Goal: Task Accomplishment & Management: Complete application form

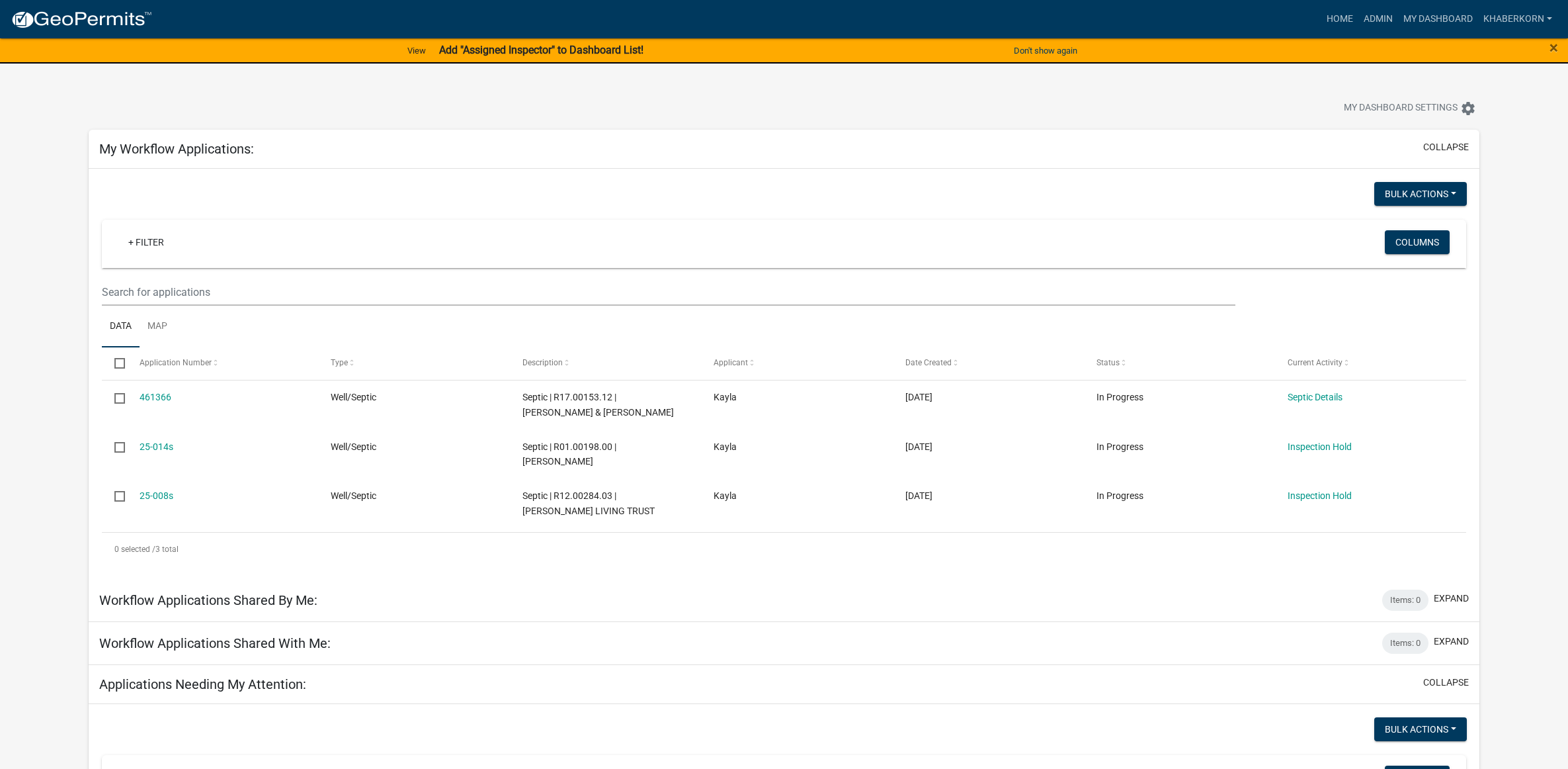
scroll to position [661, 0]
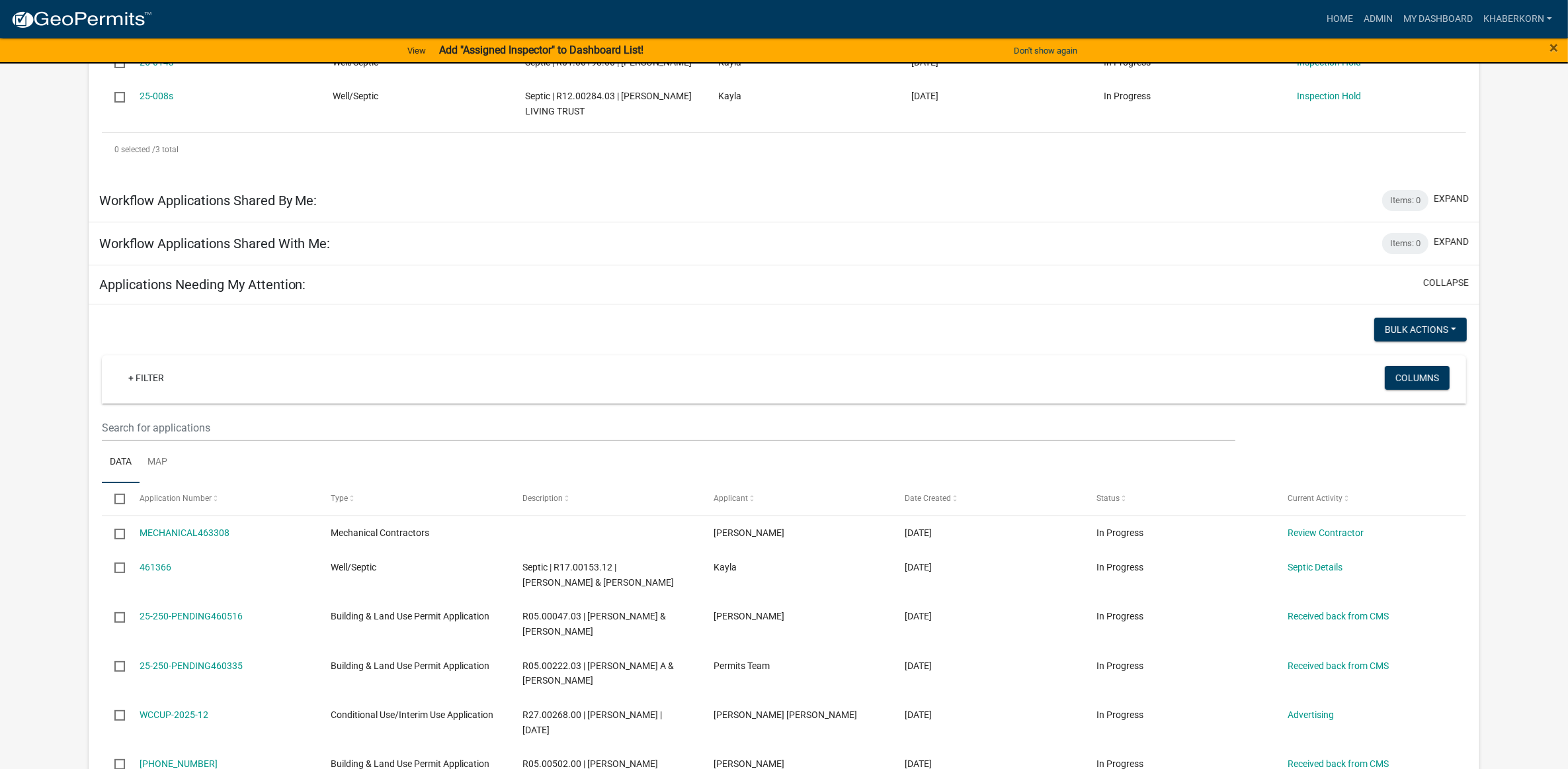
scroll to position [413, 0]
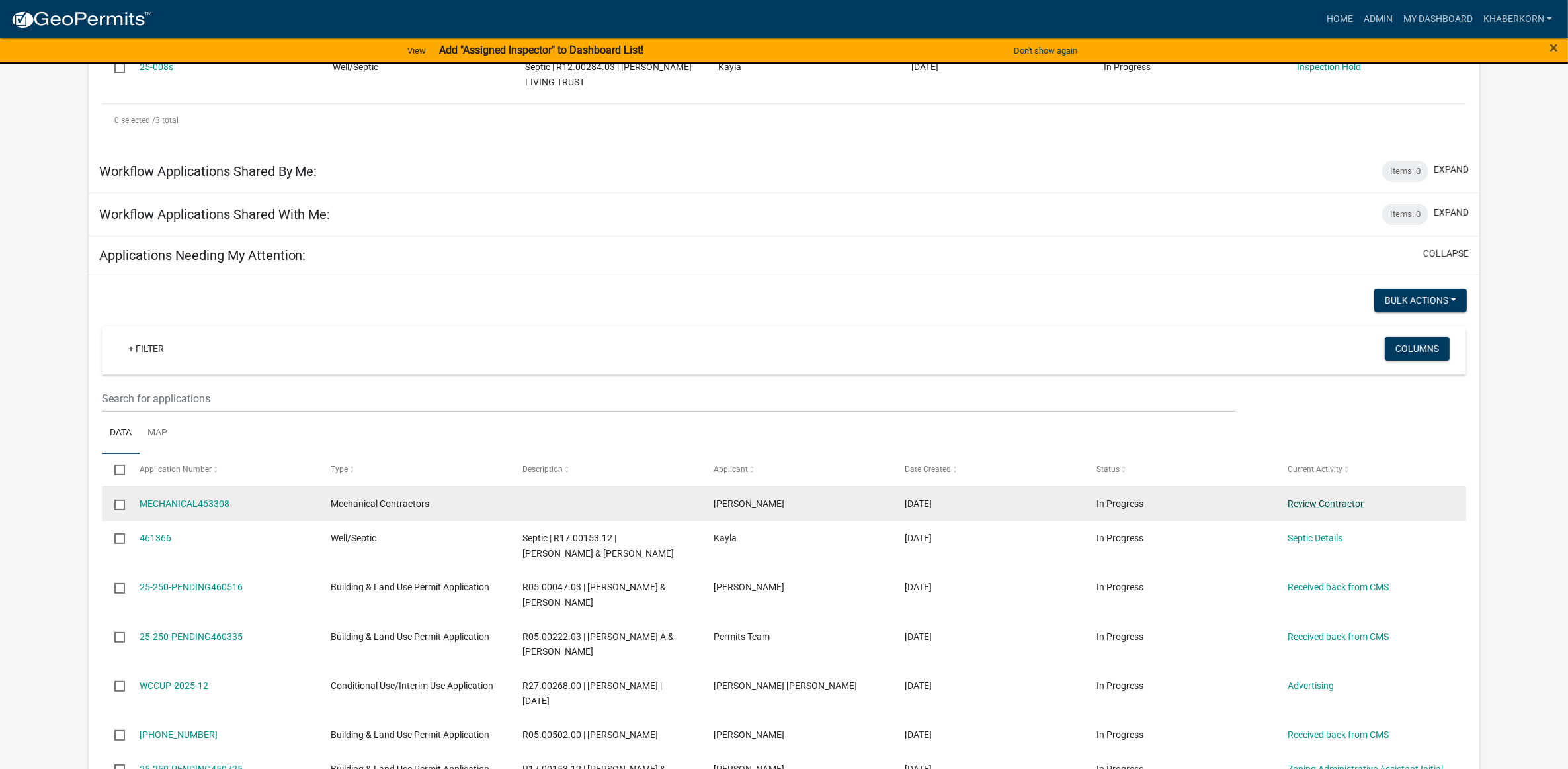
click at [1317, 508] on link "Review Contractor" at bounding box center [1325, 503] width 76 height 11
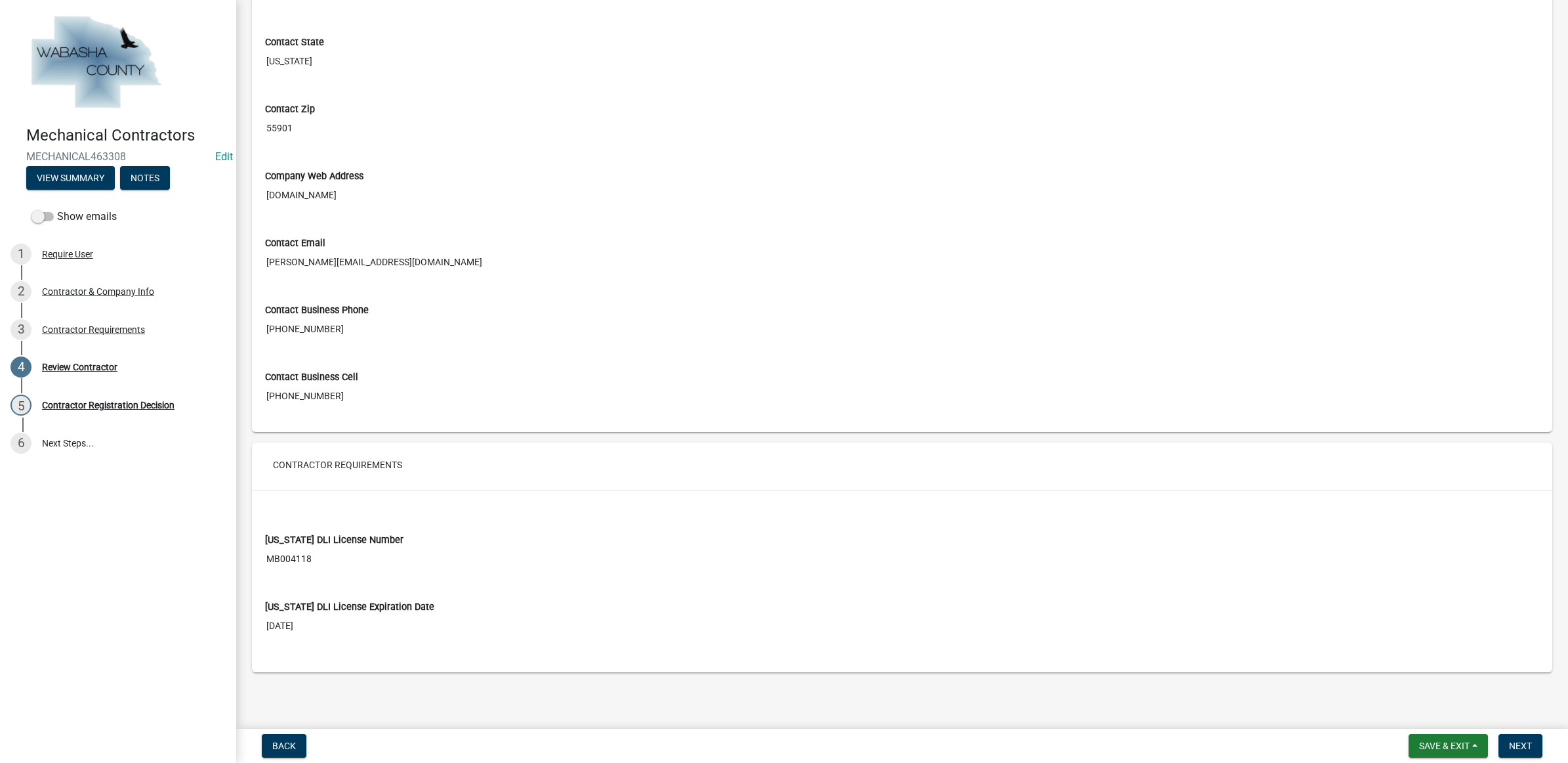
scroll to position [622, 0]
click at [299, 554] on input "MB004118" at bounding box center [902, 559] width 1274 height 24
click at [1517, 740] on span "Next" at bounding box center [1520, 745] width 23 height 11
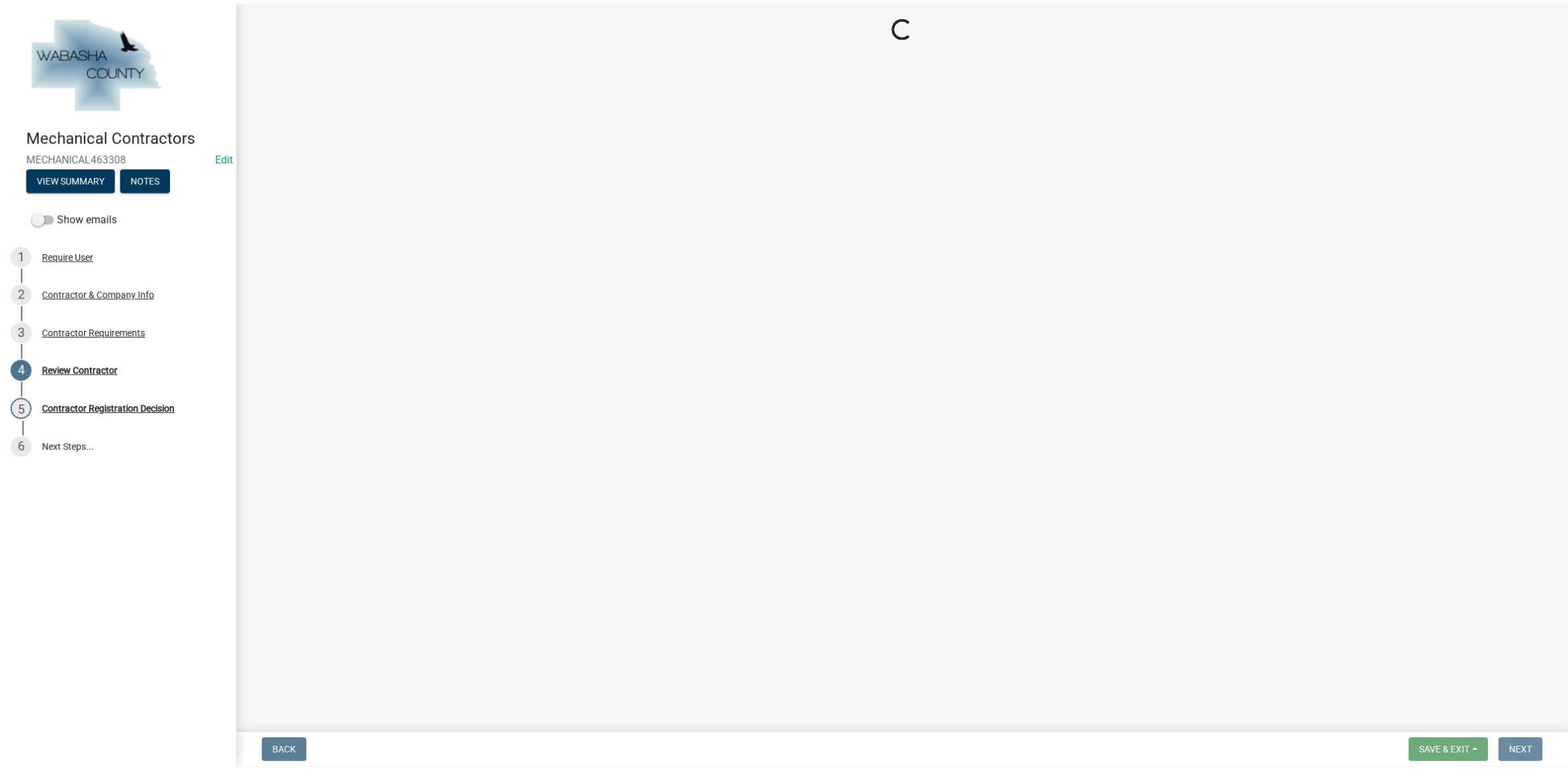
scroll to position [0, 0]
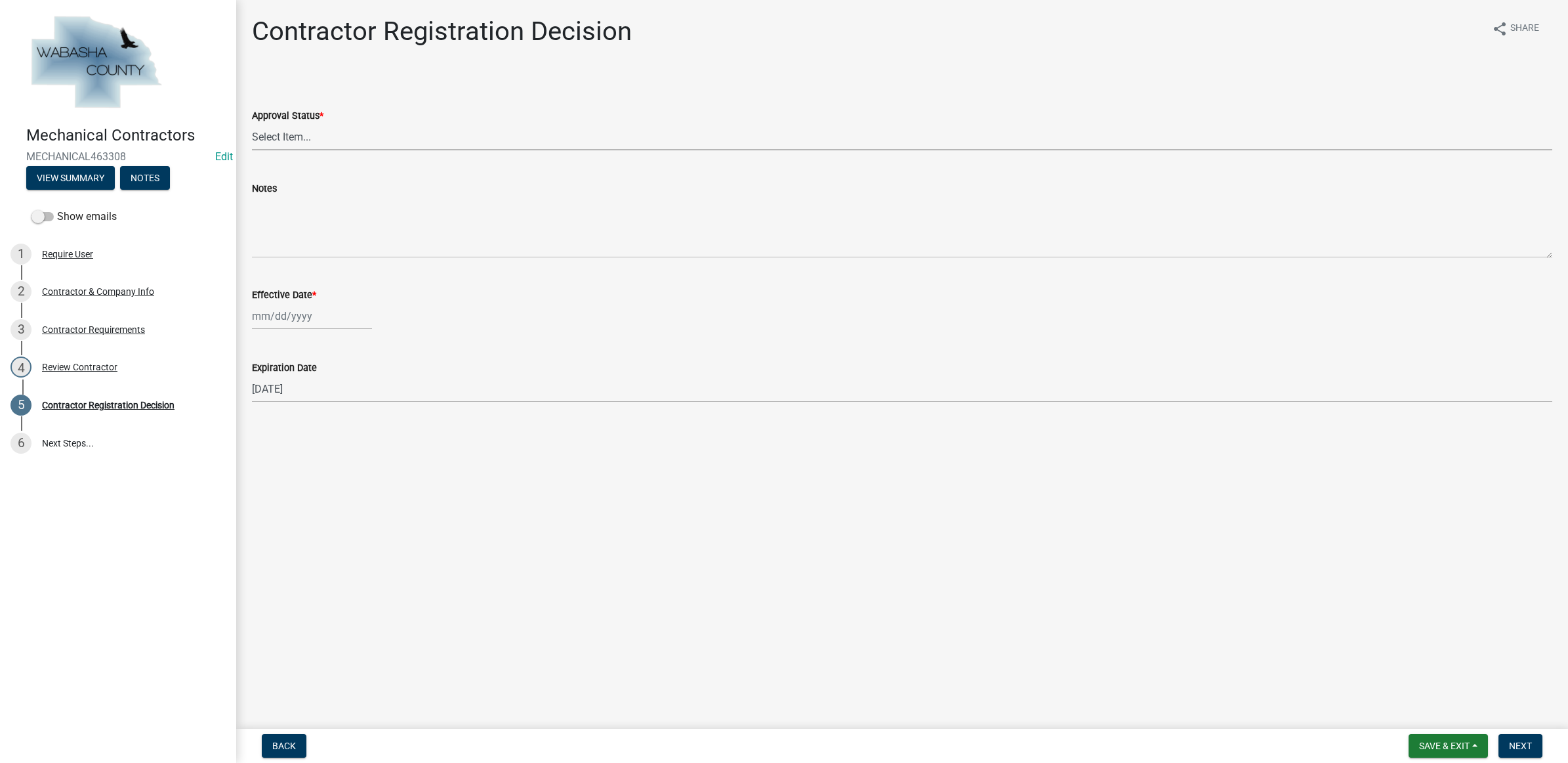
click at [300, 128] on select "Select Item... Approved Denied" at bounding box center [902, 137] width 1300 height 27
click at [252, 124] on select "Select Item... Approved Denied" at bounding box center [902, 137] width 1300 height 27
select select "4b86b809-39dd-4c68-9f3d-fdb3e7050482"
click at [283, 309] on div at bounding box center [312, 315] width 120 height 27
select select "8"
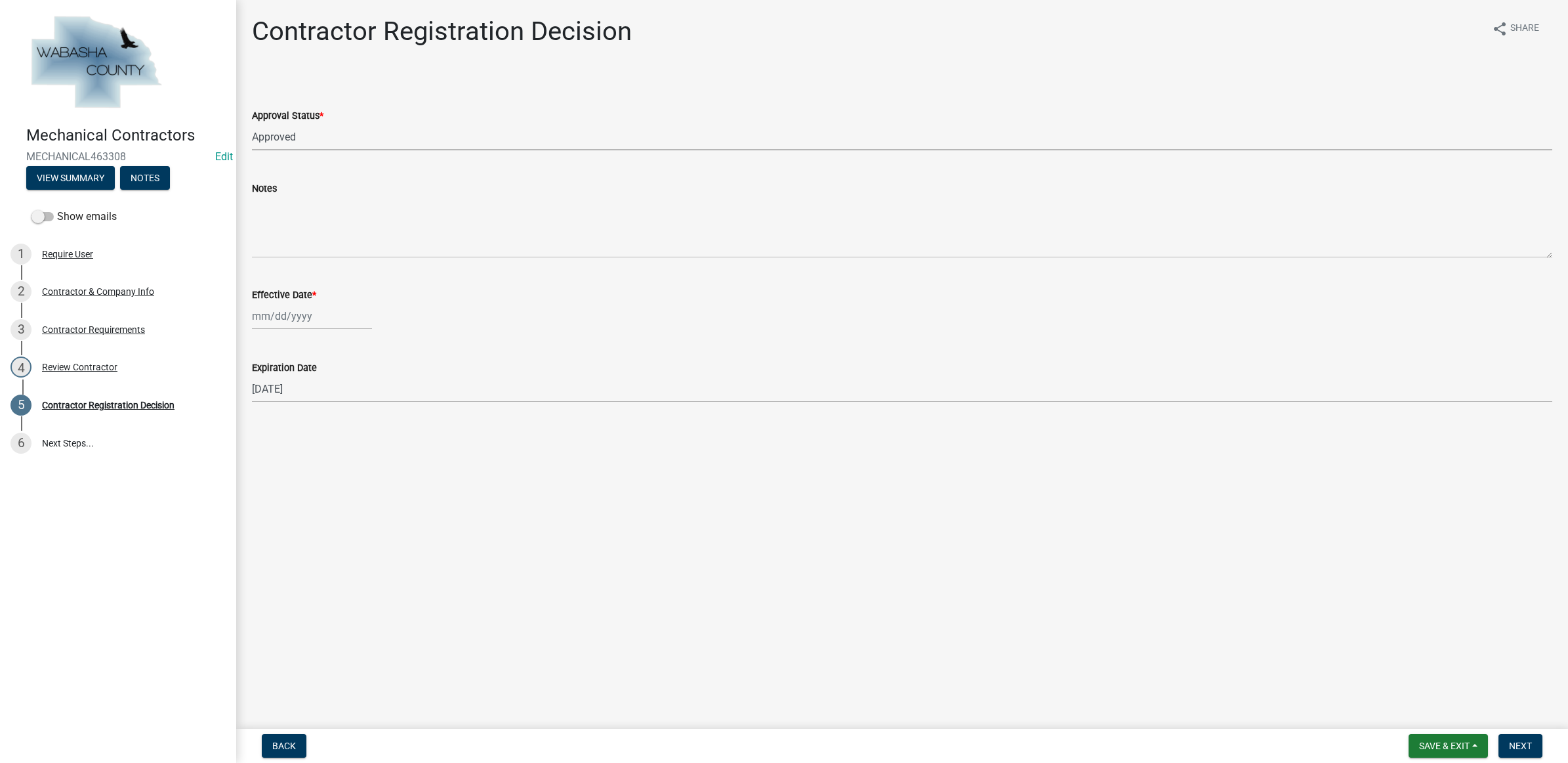
select select "2025"
click at [306, 425] on div "13" at bounding box center [307, 428] width 21 height 21
type input "[DATE]"
click at [1509, 737] on button "Next" at bounding box center [1520, 745] width 44 height 23
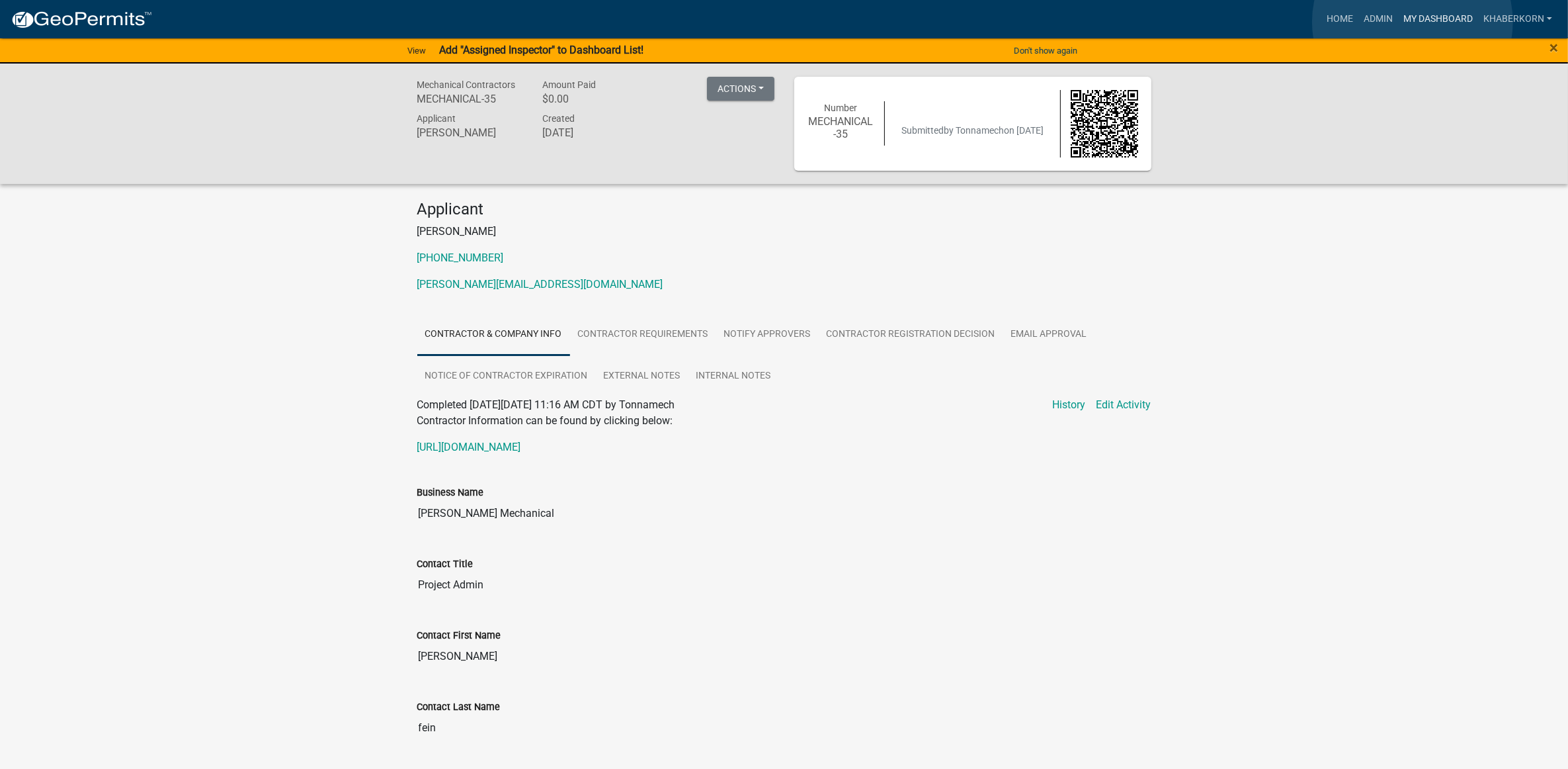
click at [1413, 22] on link "My Dashboard" at bounding box center [1438, 19] width 80 height 25
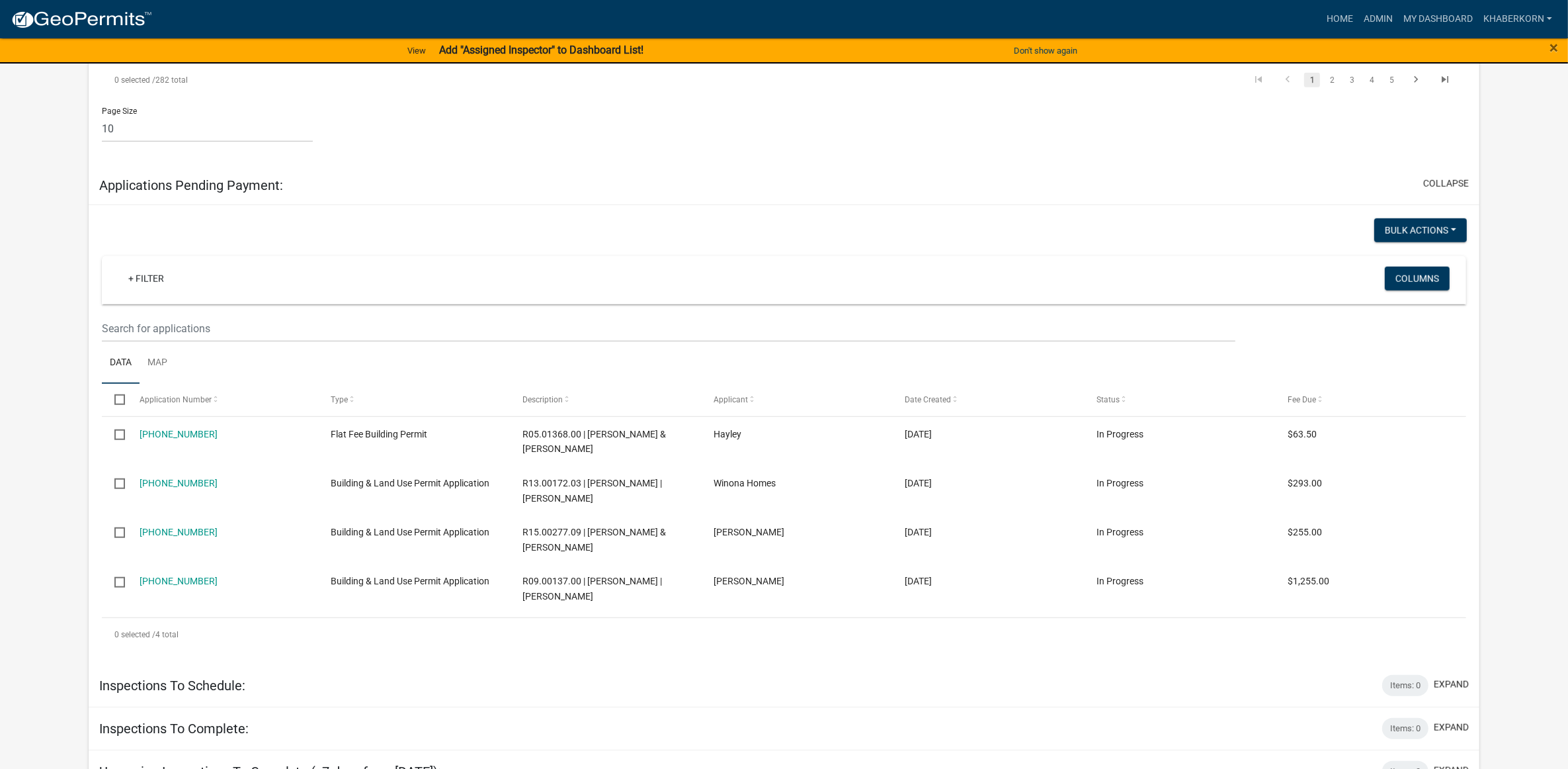
scroll to position [1323, 0]
